Goal: Information Seeking & Learning: Learn about a topic

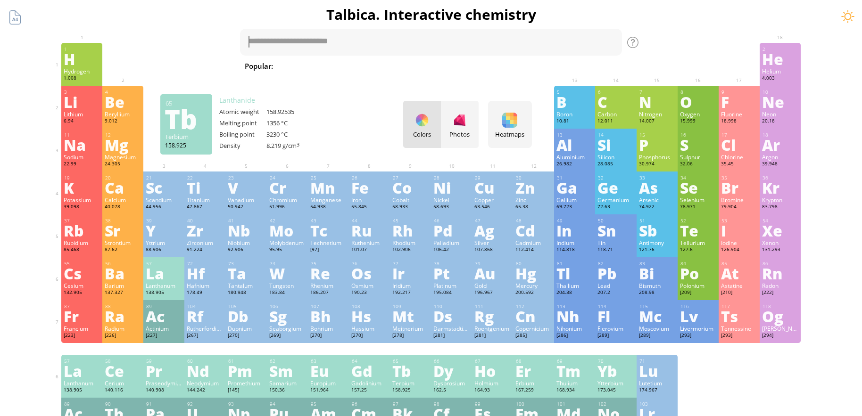
click at [401, 379] on div "Tb" at bounding box center [410, 371] width 36 height 15
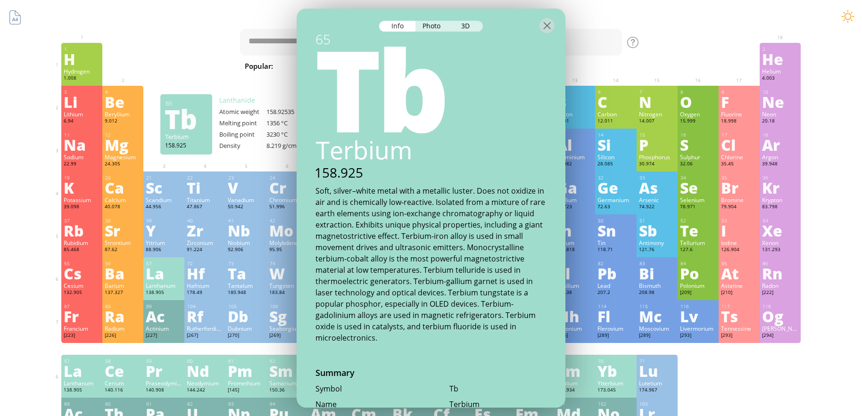
scroll to position [2, 0]
click at [550, 20] on div at bounding box center [547, 25] width 15 height 15
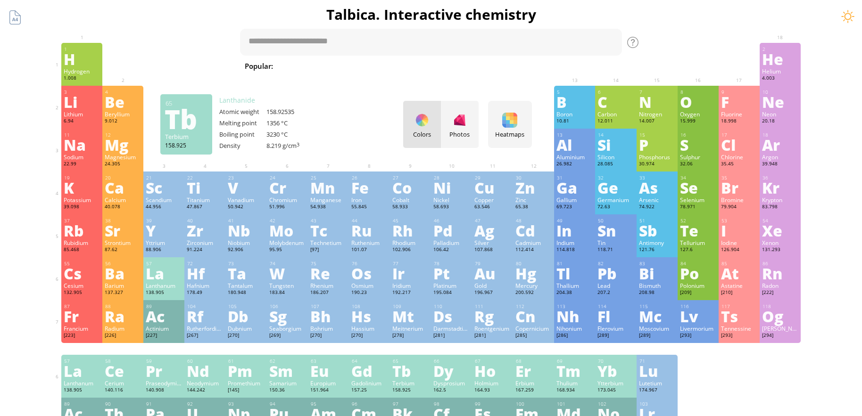
click at [421, 379] on div "Tb" at bounding box center [410, 371] width 36 height 15
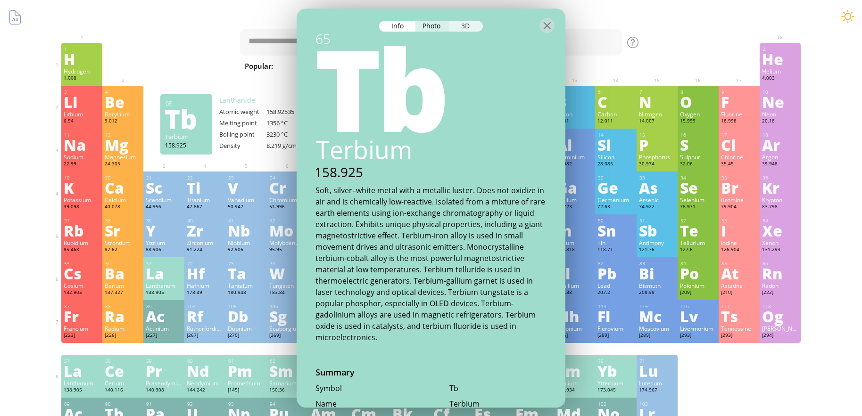
click at [468, 25] on div "3D" at bounding box center [466, 26] width 34 height 11
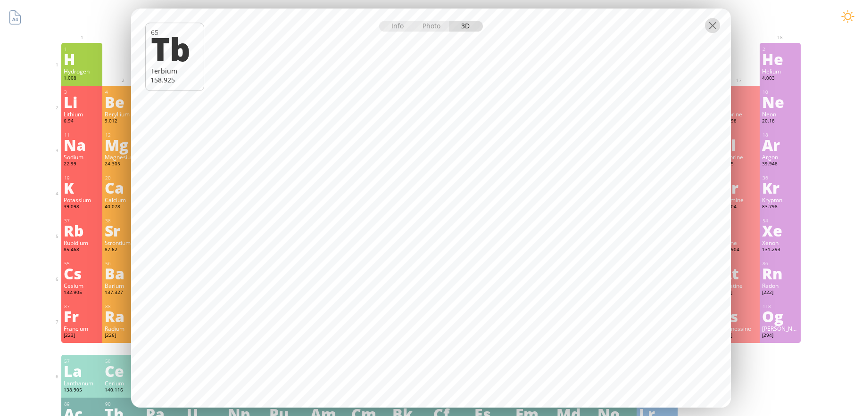
click at [713, 27] on div at bounding box center [712, 25] width 15 height 15
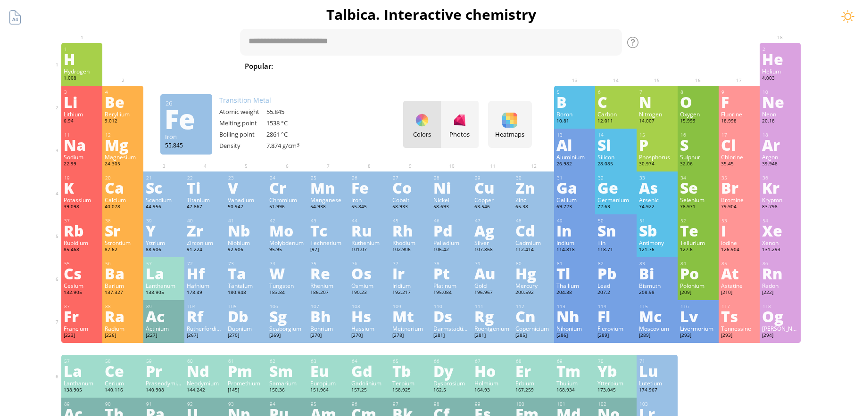
click at [374, 198] on div "Iron" at bounding box center [369, 200] width 36 height 8
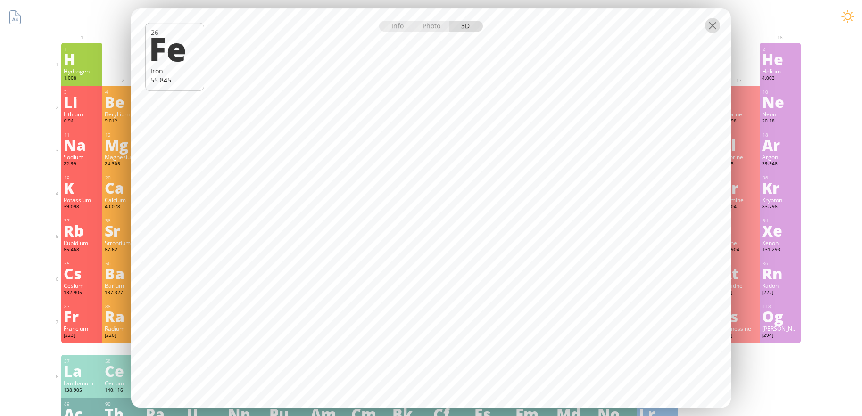
click at [712, 27] on div at bounding box center [712, 25] width 15 height 15
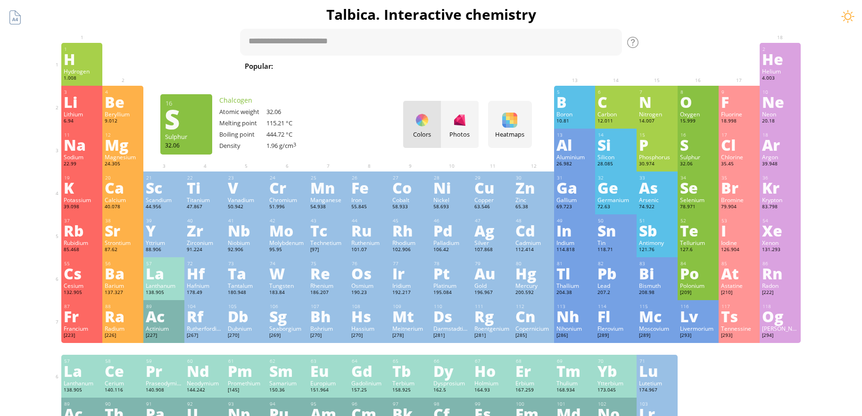
click at [700, 149] on div "S" at bounding box center [698, 144] width 36 height 15
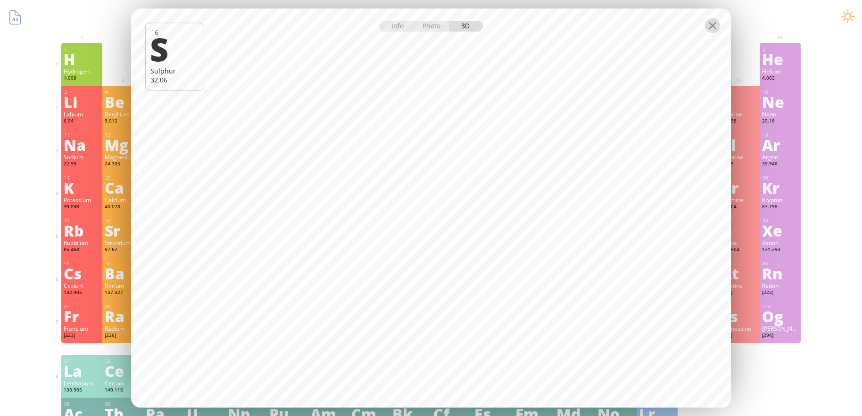
click at [708, 32] on div at bounding box center [712, 25] width 15 height 15
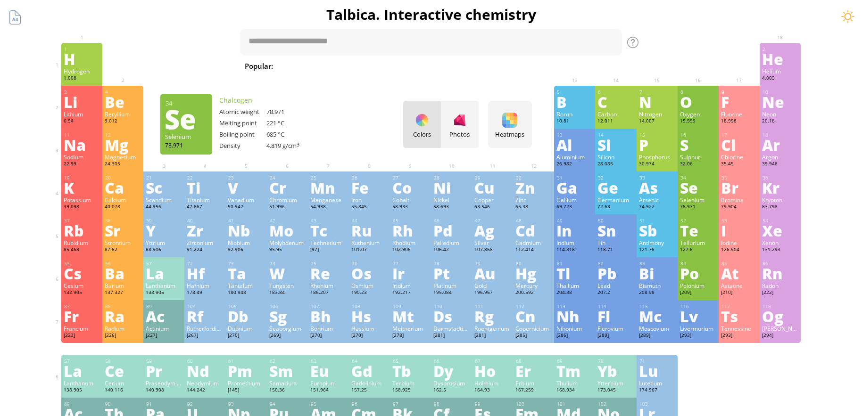
click at [686, 195] on div "Se" at bounding box center [698, 187] width 36 height 15
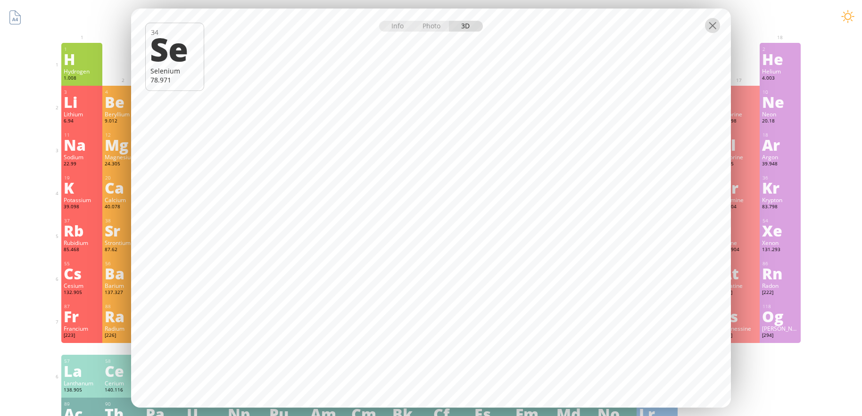
click at [714, 25] on div at bounding box center [712, 25] width 15 height 15
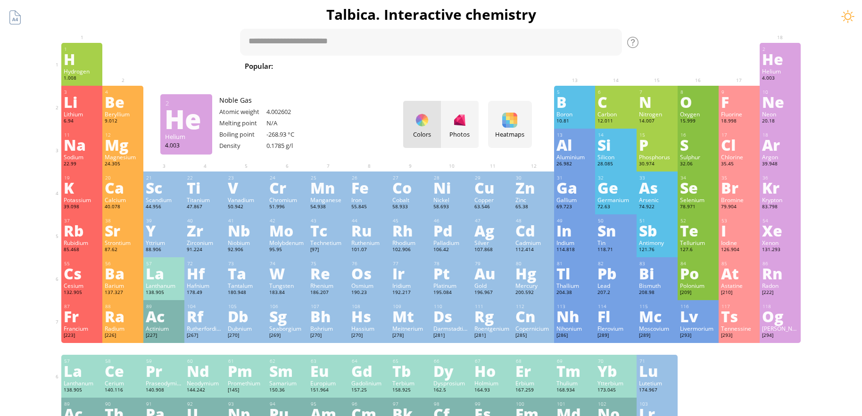
click at [778, 72] on div "Helium" at bounding box center [780, 71] width 36 height 8
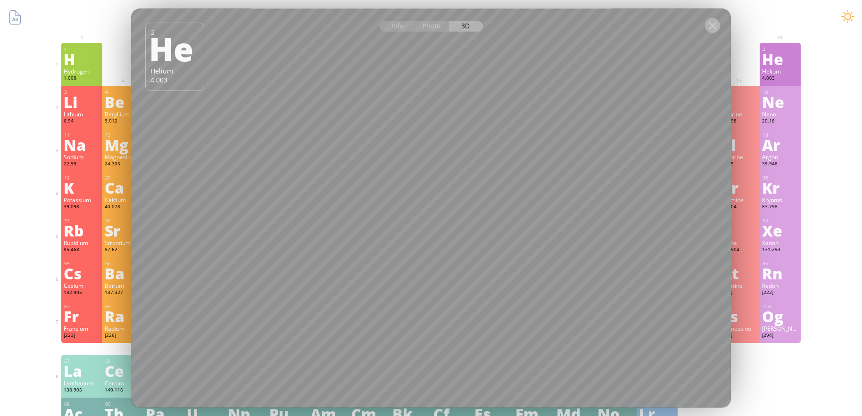
click at [709, 32] on div at bounding box center [712, 25] width 15 height 15
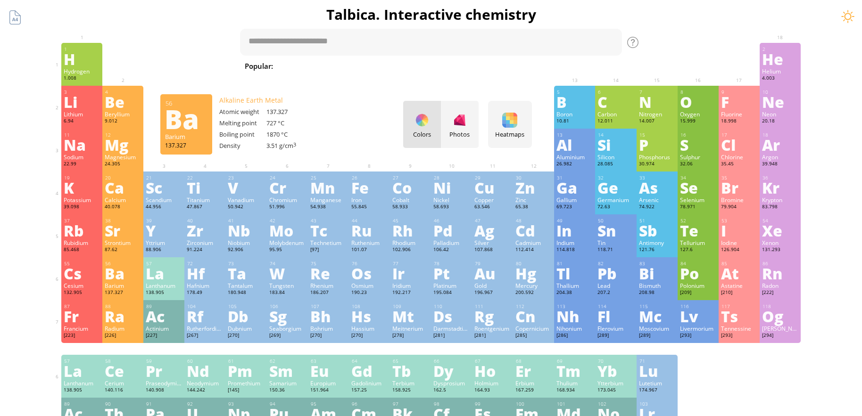
click at [132, 280] on div "Ba" at bounding box center [123, 273] width 36 height 15
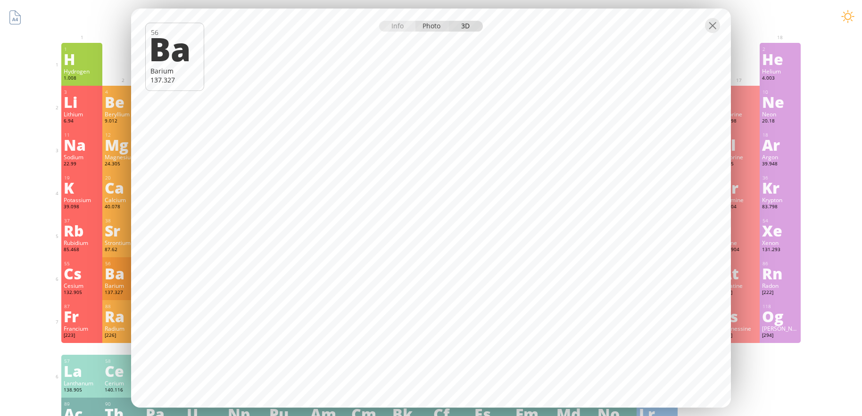
click at [433, 28] on div "Photo" at bounding box center [433, 26] width 34 height 11
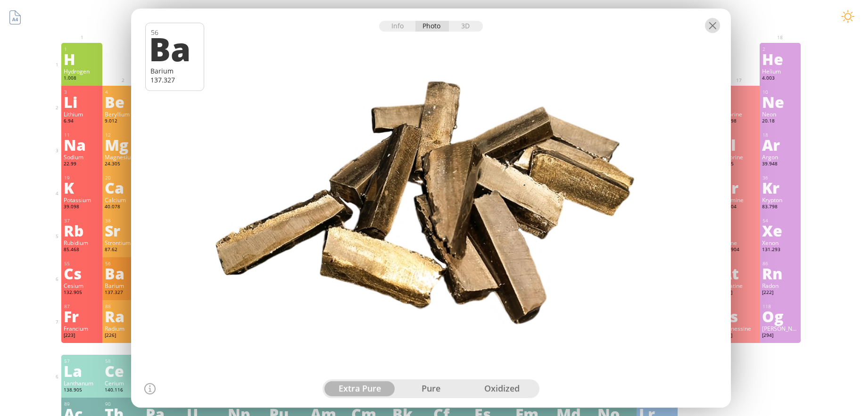
click at [711, 27] on div at bounding box center [712, 25] width 15 height 15
